Goal: Navigation & Orientation: Find specific page/section

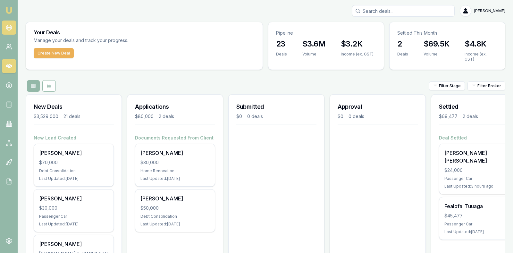
click at [10, 26] on circle at bounding box center [8, 27] width 3 height 3
